Goal: Information Seeking & Learning: Find specific fact

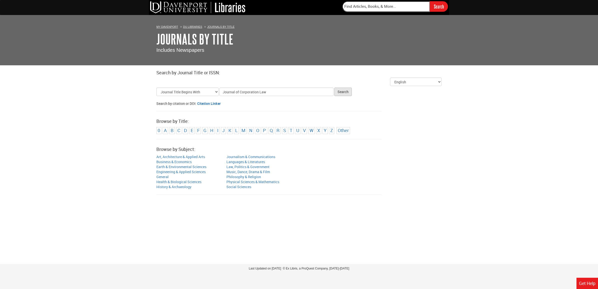
type input "Journal of Corporation Law"
click at [338, 92] on button "Search" at bounding box center [343, 92] width 18 height 9
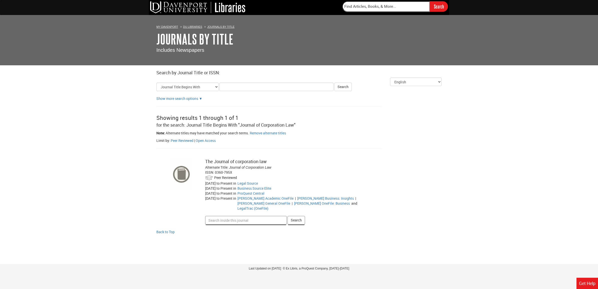
click at [234, 218] on input "Search inside this journal" at bounding box center [246, 220] width 82 height 9
type input "Misinterpreting"
click at [287, 216] on button "Search" at bounding box center [296, 220] width 18 height 9
paste input "Misinterpreting [PERSON_NAME]: How noise disrupts price discovery"
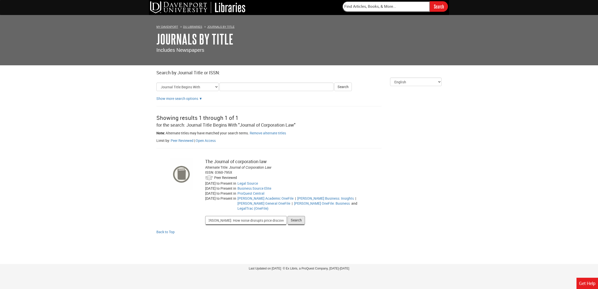
type input "Misinterpreting [PERSON_NAME]: How noise disrupts price discovery"
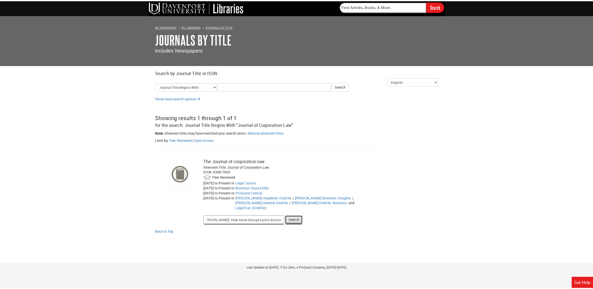
scroll to position [0, 0]
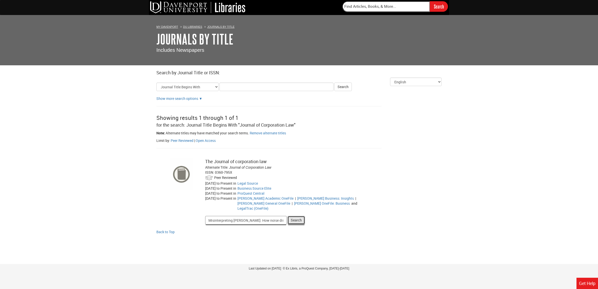
click at [300, 216] on button "Search" at bounding box center [296, 220] width 18 height 9
click at [255, 183] on link "Legal Source" at bounding box center [247, 183] width 21 height 5
click at [258, 184] on link "Legal Source" at bounding box center [247, 183] width 21 height 5
click at [246, 88] on input "Title Search Criteria" at bounding box center [276, 87] width 114 height 9
type input "Jounal of Corporate Finance"
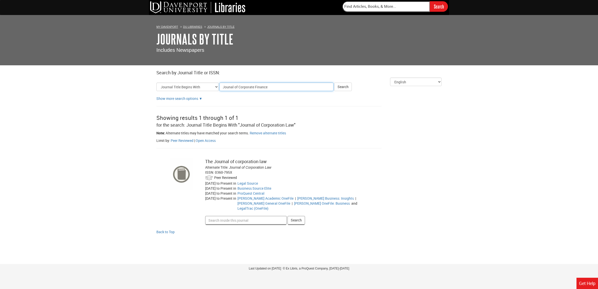
click button "Search" at bounding box center [343, 87] width 18 height 9
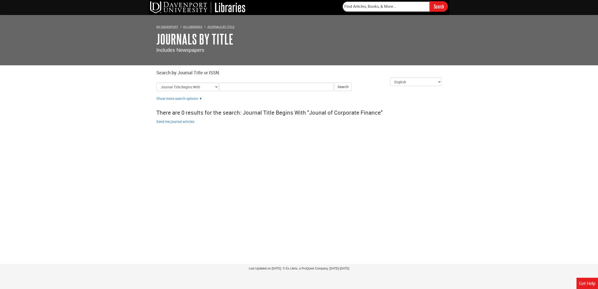
click at [348, 115] on div "There are 0 results for the search: Journal Title Begins With "Jounal of Corpor…" at bounding box center [298, 112] width 285 height 13
paste input "Journal of Corporate Finance"
type input "Journal of Corporate Finance"
click at [344, 83] on button "Search" at bounding box center [343, 87] width 18 height 9
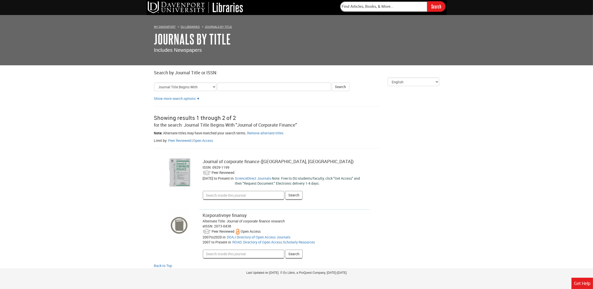
scroll to position [5, 0]
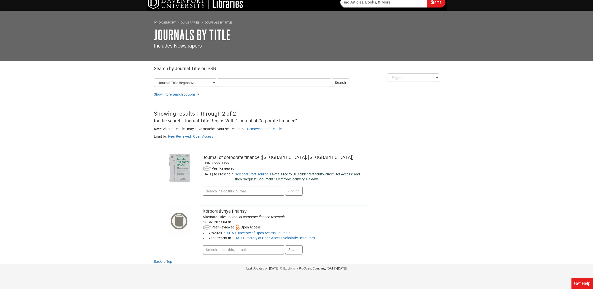
click at [240, 192] on input "Search inside this journal" at bounding box center [244, 191] width 82 height 9
